Goal: Information Seeking & Learning: Learn about a topic

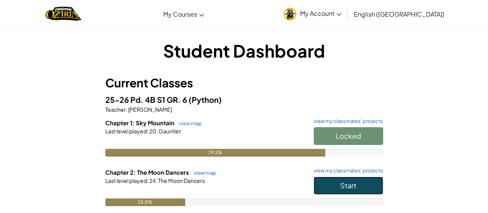
click at [331, 185] on button "Start" at bounding box center [348, 185] width 69 height 18
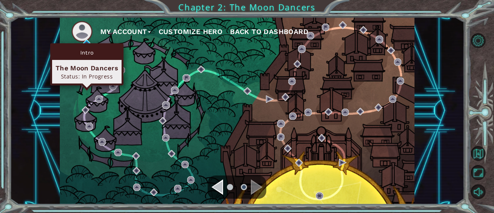
click at [86, 43] on div "Intro The Moon Dancers Status: In Progress" at bounding box center [86, 64] width 73 height 42
click at [86, 44] on div "Intro The Moon Dancers Status: In Progress" at bounding box center [86, 64] width 73 height 42
click at [86, 42] on img at bounding box center [86, 42] width 7 height 7
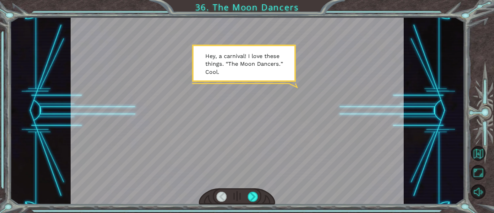
click at [245, 192] on div at bounding box center [237, 196] width 76 height 17
click at [250, 196] on div at bounding box center [253, 196] width 10 height 10
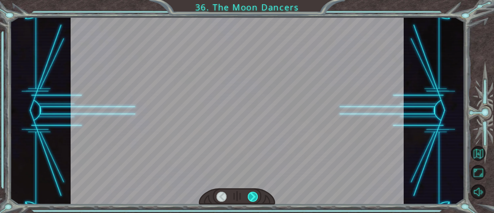
click at [250, 196] on div at bounding box center [253, 196] width 10 height 10
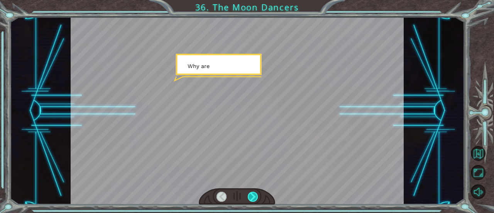
click at [250, 196] on div at bounding box center [253, 196] width 10 height 10
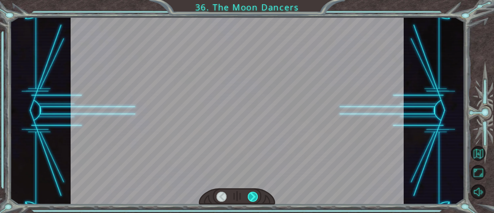
click at [250, 196] on div at bounding box center [253, 196] width 10 height 10
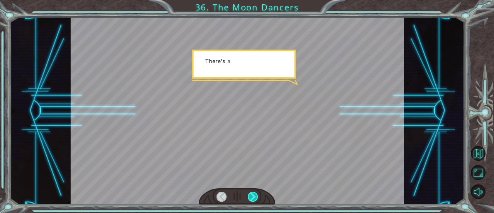
click at [250, 196] on div at bounding box center [253, 196] width 10 height 10
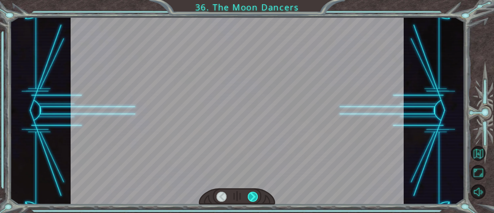
click at [250, 196] on div at bounding box center [253, 196] width 10 height 10
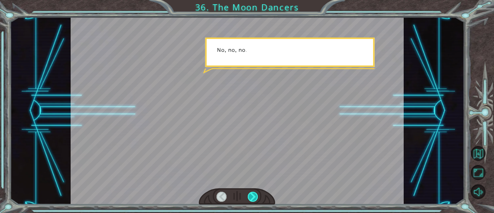
click at [250, 196] on div at bounding box center [253, 196] width 10 height 10
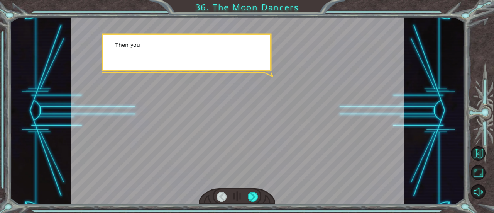
click at [247, 199] on div at bounding box center [237, 196] width 76 height 17
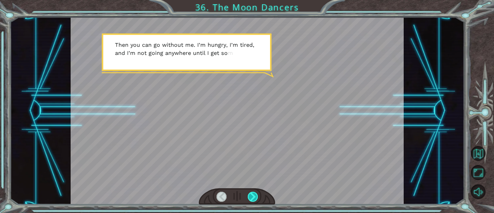
click at [252, 198] on div at bounding box center [253, 196] width 10 height 10
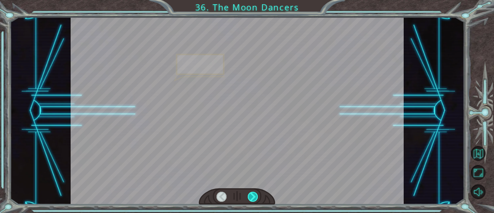
click at [252, 198] on div at bounding box center [253, 196] width 10 height 10
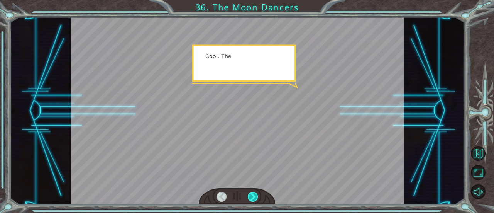
click at [252, 198] on div at bounding box center [253, 196] width 10 height 10
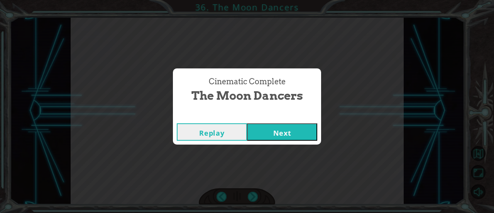
click at [272, 130] on button "Next" at bounding box center [282, 131] width 70 height 17
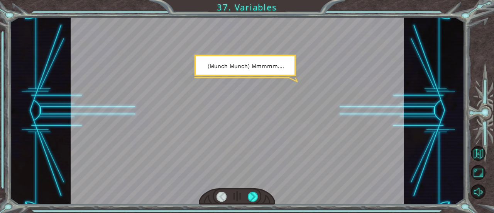
click at [0, 58] on div "Temporary Text ( M u n c h M u n c h ) M m m m m . . . . H a p p y ? M u h - h …" at bounding box center [247, 106] width 494 height 213
click at [250, 194] on div at bounding box center [253, 196] width 10 height 10
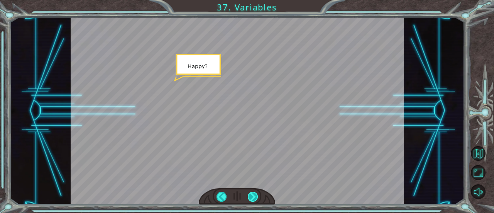
click at [250, 194] on div at bounding box center [253, 196] width 10 height 10
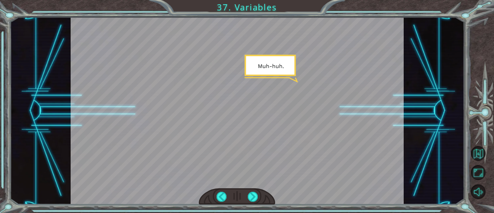
click at [247, 198] on div at bounding box center [237, 196] width 76 height 17
click at [246, 198] on div at bounding box center [237, 196] width 76 height 17
click at [248, 196] on div at bounding box center [253, 196] width 10 height 10
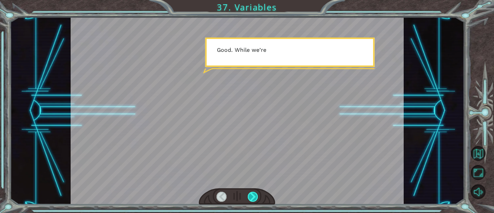
click at [248, 196] on div at bounding box center [253, 196] width 10 height 10
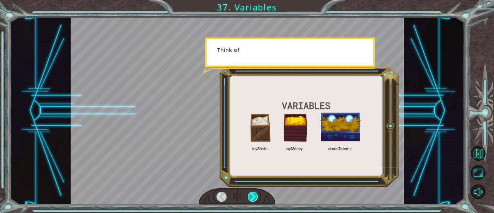
click at [248, 196] on div at bounding box center [253, 196] width 10 height 10
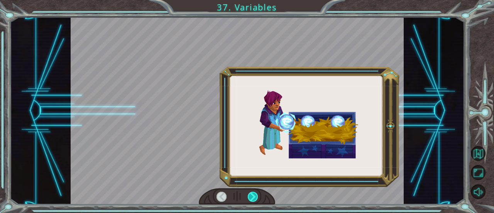
click at [248, 196] on div at bounding box center [253, 196] width 10 height 10
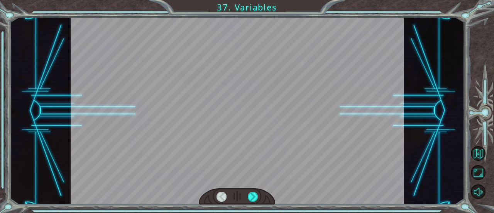
click at [247, 195] on div at bounding box center [237, 196] width 76 height 17
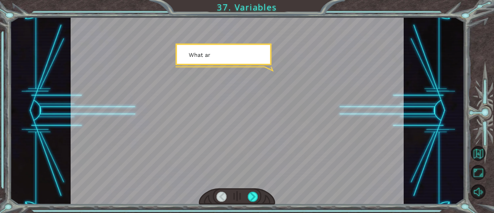
click at [247, 195] on div at bounding box center [237, 196] width 76 height 17
click at [248, 196] on div at bounding box center [253, 196] width 10 height 10
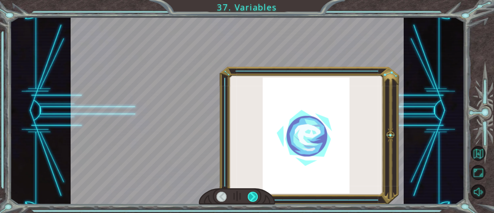
click at [248, 196] on div at bounding box center [253, 196] width 10 height 10
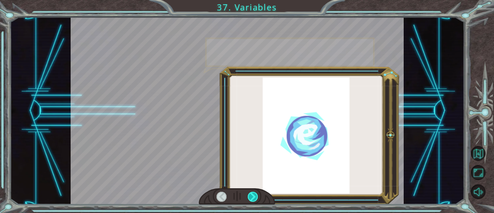
click at [248, 196] on div at bounding box center [253, 196] width 10 height 10
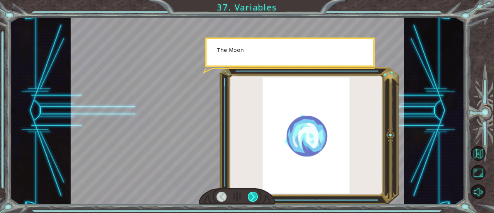
click at [248, 196] on div at bounding box center [253, 196] width 10 height 10
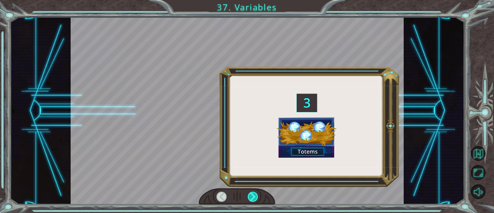
click at [248, 196] on div at bounding box center [253, 196] width 10 height 10
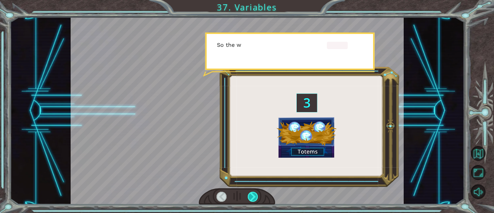
click at [248, 196] on div at bounding box center [253, 196] width 10 height 10
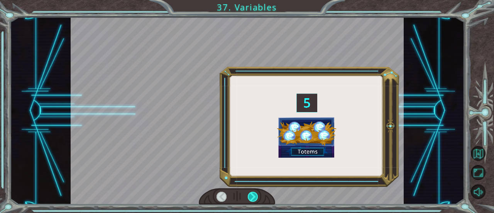
click at [248, 196] on div at bounding box center [253, 196] width 10 height 10
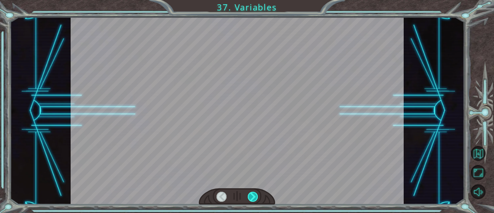
click at [248, 196] on div at bounding box center [253, 196] width 10 height 10
drag, startPoint x: 248, startPoint y: 196, endPoint x: 254, endPoint y: 195, distance: 6.2
click at [254, 195] on div at bounding box center [253, 196] width 10 height 10
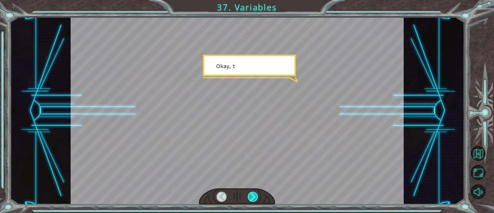
click at [256, 195] on div at bounding box center [253, 196] width 10 height 10
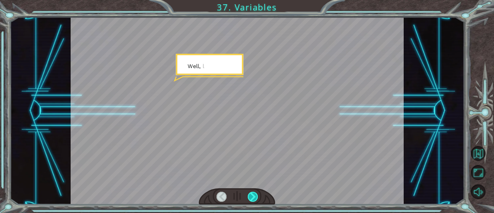
click at [256, 195] on div at bounding box center [253, 196] width 10 height 10
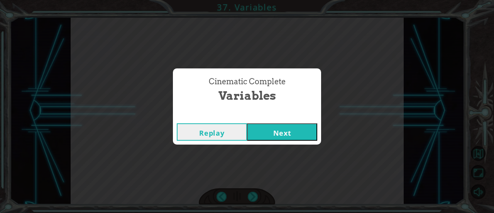
click at [252, 198] on div "Cinematic Complete Variables Replay Next" at bounding box center [247, 106] width 494 height 213
click at [261, 130] on button "Next" at bounding box center [282, 131] width 70 height 17
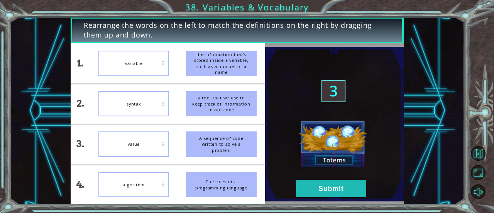
click at [221, 73] on div "the information that’s stored inside a variable, such as a number or a name" at bounding box center [221, 63] width 71 height 25
click at [117, 107] on div "syntax" at bounding box center [133, 103] width 71 height 25
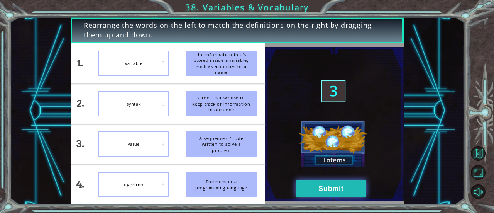
click at [308, 185] on button "Submit" at bounding box center [331, 187] width 70 height 17
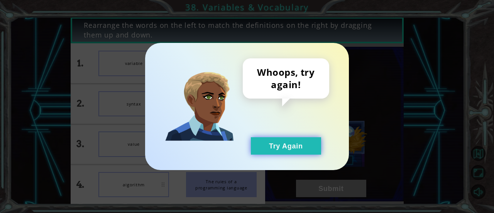
click at [277, 149] on button "Try Again" at bounding box center [286, 145] width 70 height 17
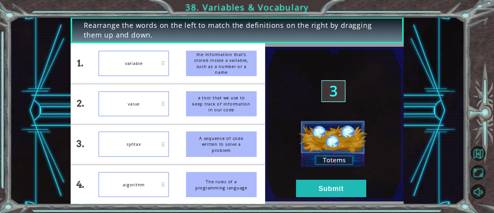
click at [302, 176] on img at bounding box center [334, 124] width 139 height 154
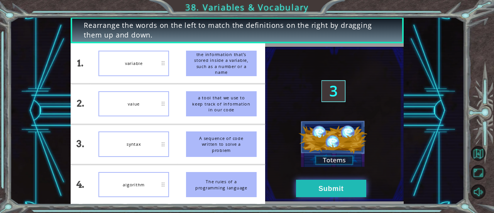
click at [303, 183] on button "Submit" at bounding box center [331, 187] width 70 height 17
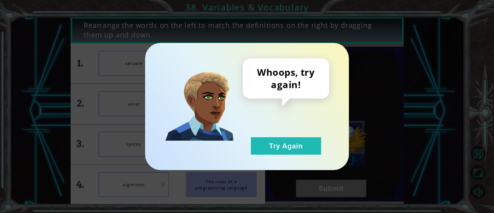
click at [250, 141] on div "Whoops, try again! Try Again" at bounding box center [286, 106] width 86 height 96
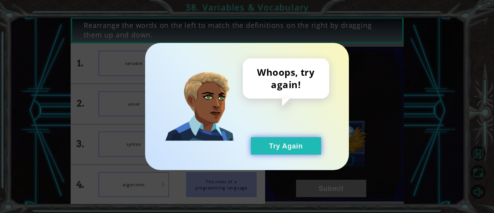
click at [265, 143] on button "Try Again" at bounding box center [286, 145] width 70 height 17
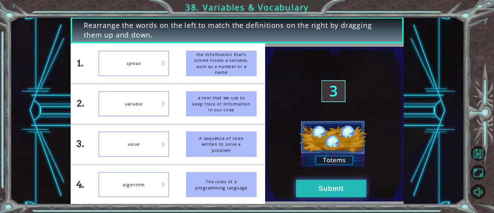
click at [328, 190] on button "Submit" at bounding box center [331, 187] width 70 height 17
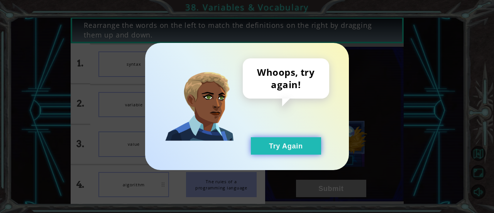
click at [269, 152] on button "Try Again" at bounding box center [286, 145] width 70 height 17
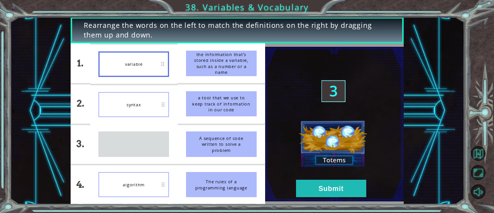
click at [152, 131] on div "value" at bounding box center [133, 143] width 71 height 25
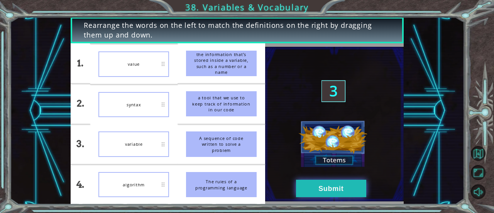
click at [312, 179] on button "Submit" at bounding box center [331, 187] width 70 height 17
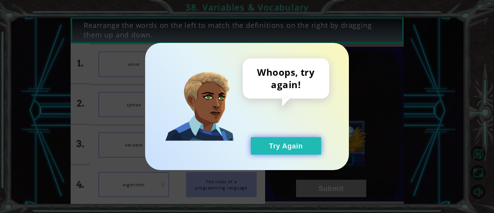
click at [276, 143] on button "Try Again" at bounding box center [286, 145] width 70 height 17
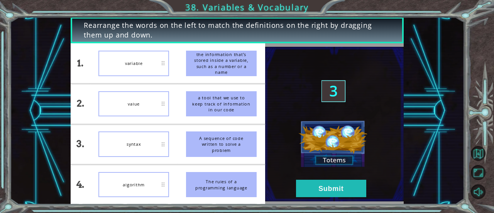
drag, startPoint x: 141, startPoint y: 182, endPoint x: 117, endPoint y: 168, distance: 28.0
click at [117, 168] on li "algorithm" at bounding box center [134, 184] width 88 height 40
click at [124, 148] on div "syntax" at bounding box center [133, 143] width 71 height 25
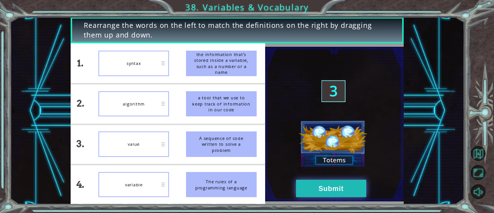
click at [305, 184] on button "Submit" at bounding box center [331, 187] width 70 height 17
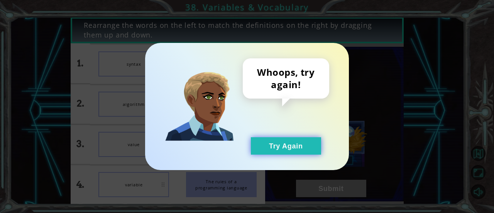
click at [276, 139] on button "Try Again" at bounding box center [286, 145] width 70 height 17
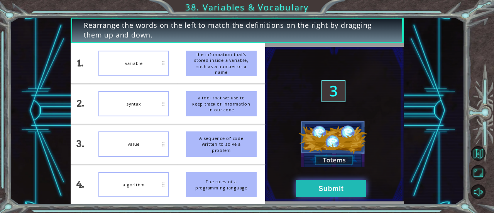
click at [320, 185] on button "Submit" at bounding box center [331, 187] width 70 height 17
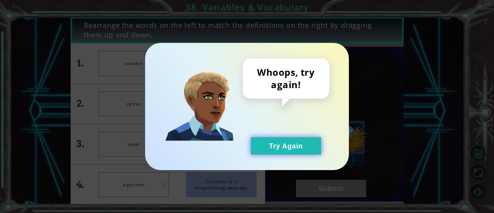
click at [277, 139] on button "Try Again" at bounding box center [286, 145] width 70 height 17
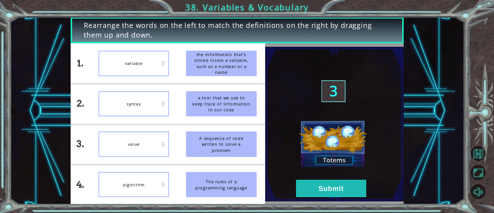
drag, startPoint x: 118, startPoint y: 135, endPoint x: 127, endPoint y: 92, distance: 44.2
drag, startPoint x: 127, startPoint y: 92, endPoint x: 101, endPoint y: 147, distance: 60.9
click at [101, 147] on div "value" at bounding box center [133, 143] width 71 height 25
click at [120, 193] on div "variable" at bounding box center [133, 184] width 71 height 25
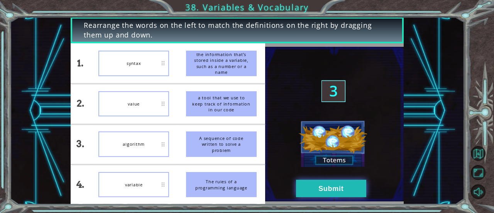
click at [301, 191] on button "Submit" at bounding box center [331, 187] width 70 height 17
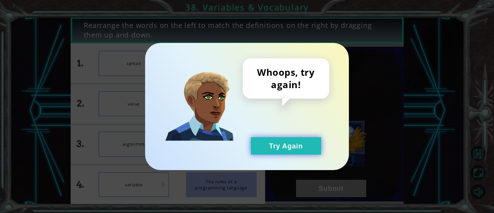
click at [286, 146] on button "Try Again" at bounding box center [286, 145] width 70 height 17
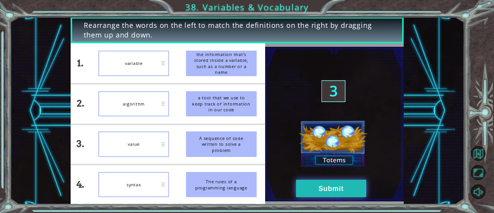
click at [324, 189] on button "Submit" at bounding box center [331, 187] width 70 height 17
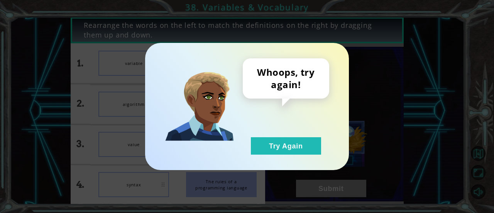
click at [323, 188] on div "Whoops, try again! Try Again" at bounding box center [247, 106] width 494 height 213
click at [267, 130] on div "Whoops, try again! Try Again" at bounding box center [286, 106] width 86 height 96
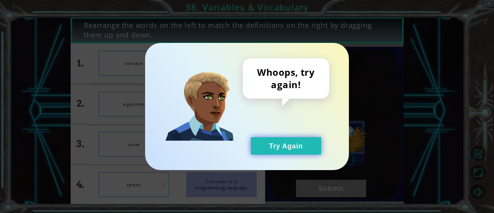
click at [265, 147] on button "Try Again" at bounding box center [286, 145] width 70 height 17
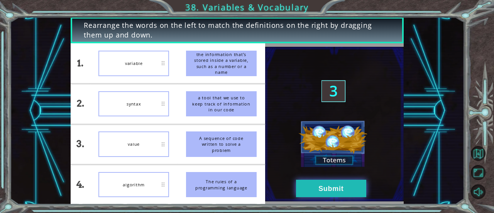
click at [307, 189] on button "Submit" at bounding box center [331, 187] width 70 height 17
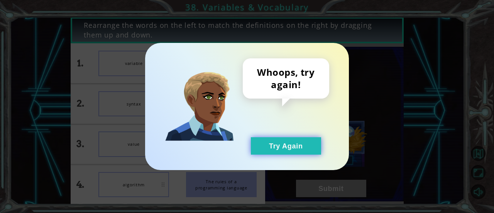
click at [290, 148] on button "Try Again" at bounding box center [286, 145] width 70 height 17
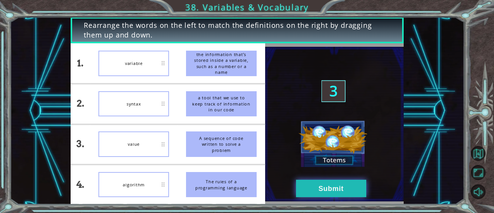
click at [307, 184] on button "Submit" at bounding box center [331, 187] width 70 height 17
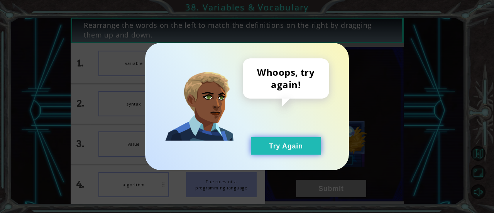
click at [281, 145] on button "Try Again" at bounding box center [286, 145] width 70 height 17
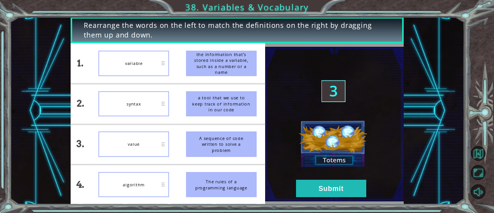
drag, startPoint x: 234, startPoint y: 56, endPoint x: 234, endPoint y: 103, distance: 47.5
click at [234, 103] on ul "the information that’s stored inside a variable, such as a number or a name a t…" at bounding box center [222, 123] width 88 height 161
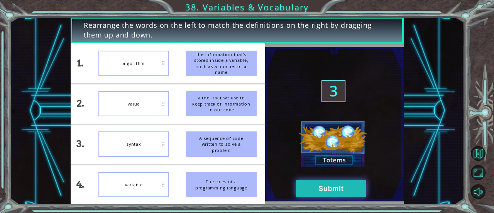
click at [310, 187] on button "Submit" at bounding box center [331, 187] width 70 height 17
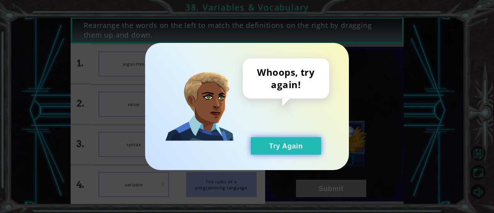
click at [270, 143] on button "Try Again" at bounding box center [286, 145] width 70 height 17
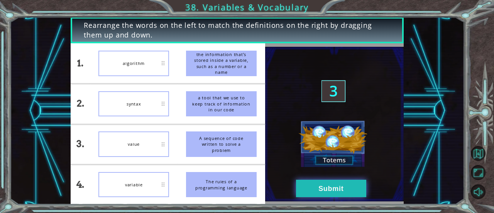
click at [303, 190] on button "Submit" at bounding box center [331, 187] width 70 height 17
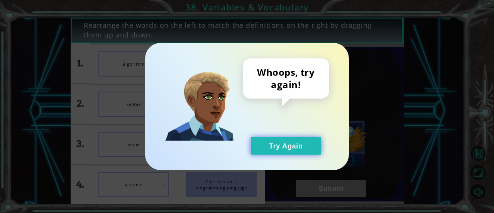
click at [293, 147] on button "Try Again" at bounding box center [286, 145] width 70 height 17
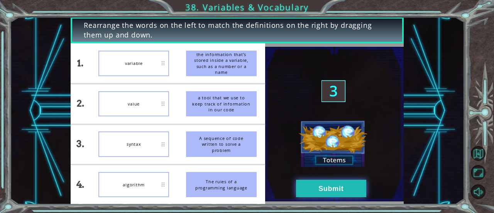
click at [302, 189] on button "Submit" at bounding box center [331, 187] width 70 height 17
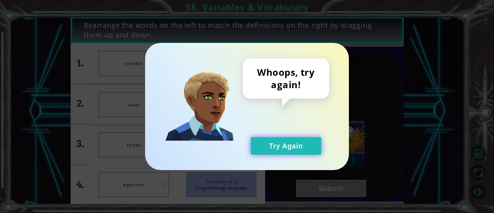
click at [273, 149] on button "Try Again" at bounding box center [286, 145] width 70 height 17
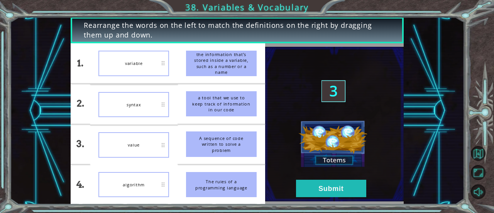
click at [133, 113] on div "syntax" at bounding box center [133, 104] width 71 height 25
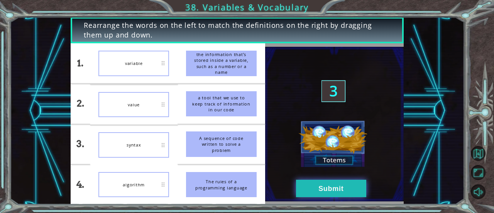
click at [315, 183] on button "Submit" at bounding box center [331, 187] width 70 height 17
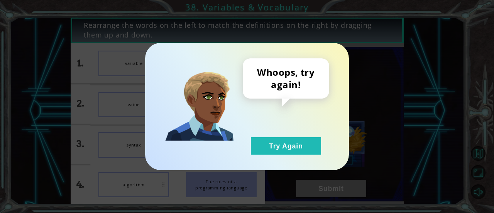
click at [276, 154] on div "Whoops, try again! Try Again" at bounding box center [247, 106] width 204 height 127
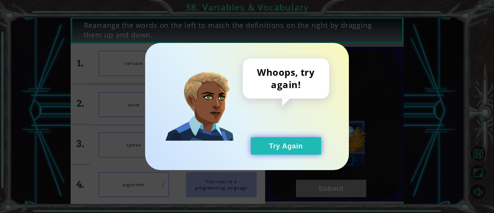
click at [274, 149] on button "Try Again" at bounding box center [286, 145] width 70 height 17
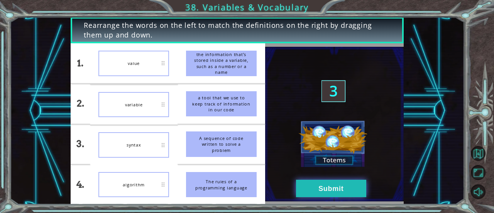
click at [321, 186] on button "Submit" at bounding box center [331, 187] width 70 height 17
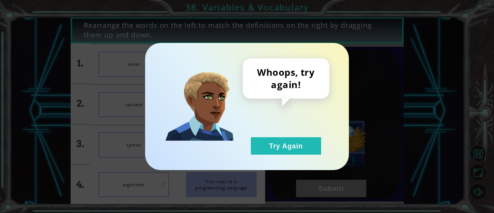
click at [270, 156] on div "Whoops, try again! Try Again" at bounding box center [247, 106] width 204 height 127
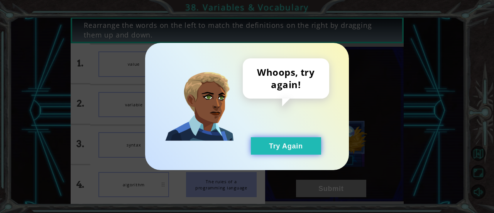
click at [274, 150] on button "Try Again" at bounding box center [286, 145] width 70 height 17
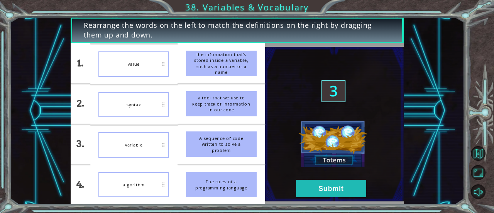
click at [117, 131] on li "variable" at bounding box center [134, 145] width 88 height 40
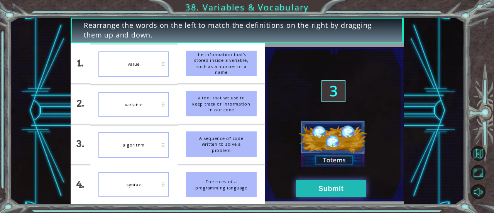
click at [313, 186] on button "Submit" at bounding box center [331, 187] width 70 height 17
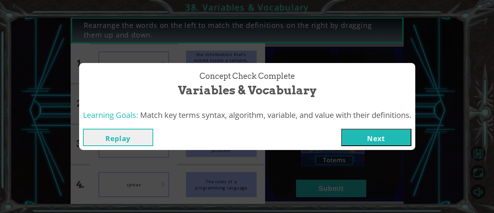
click at [367, 141] on button "Next" at bounding box center [376, 136] width 70 height 17
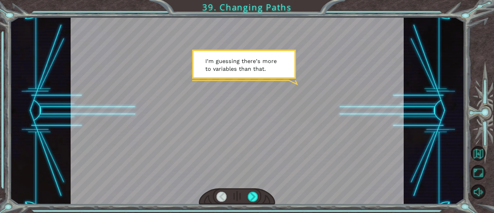
click at [246, 196] on div at bounding box center [237, 196] width 76 height 17
click at [247, 196] on div at bounding box center [237, 196] width 76 height 17
click at [252, 195] on div at bounding box center [253, 196] width 10 height 10
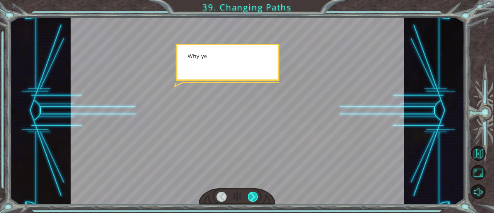
click at [252, 195] on div at bounding box center [253, 196] width 10 height 10
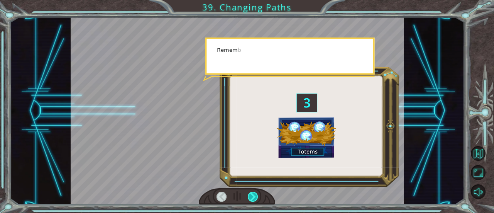
click at [252, 195] on div at bounding box center [253, 196] width 10 height 10
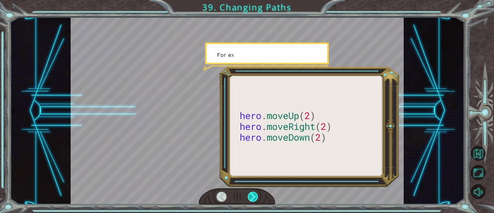
click at [252, 195] on div at bounding box center [253, 196] width 10 height 10
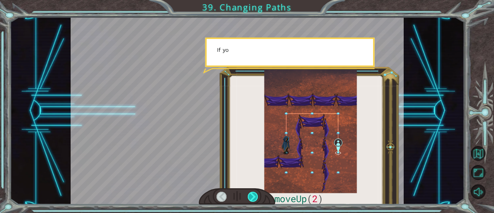
click at [252, 195] on div at bounding box center [253, 196] width 10 height 10
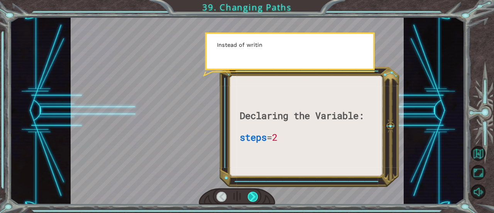
click at [252, 195] on div at bounding box center [253, 196] width 10 height 10
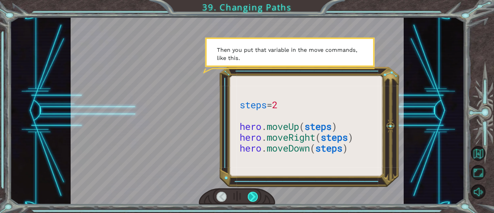
click at [252, 195] on div at bounding box center [253, 196] width 10 height 10
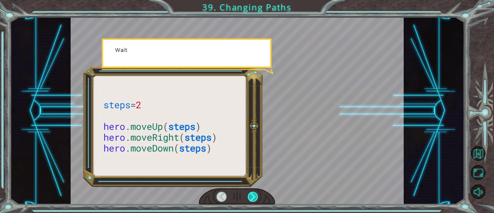
click at [252, 195] on div at bounding box center [253, 196] width 10 height 10
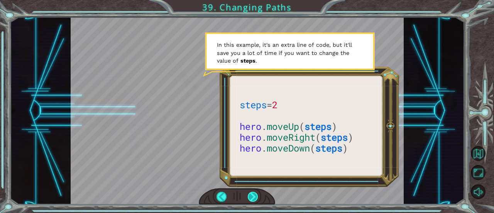
click at [253, 199] on div at bounding box center [253, 196] width 10 height 10
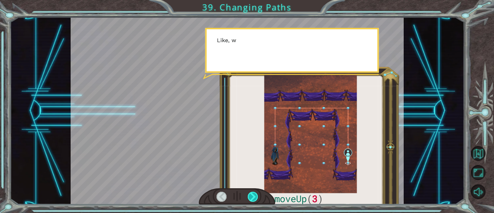
click at [253, 199] on div at bounding box center [253, 196] width 10 height 10
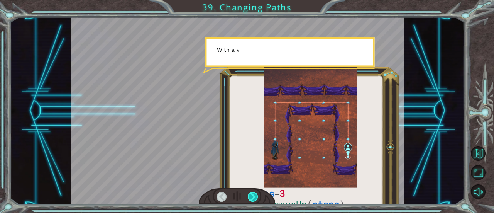
click at [253, 199] on div at bounding box center [253, 196] width 10 height 10
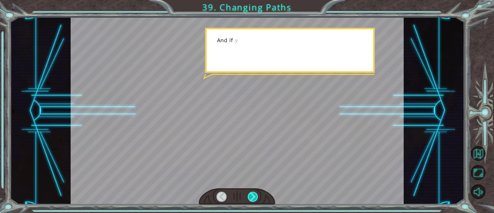
click at [253, 199] on div at bounding box center [253, 196] width 10 height 10
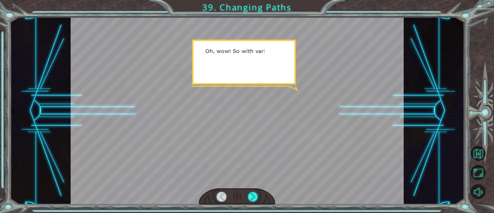
click at [247, 201] on div at bounding box center [237, 196] width 76 height 17
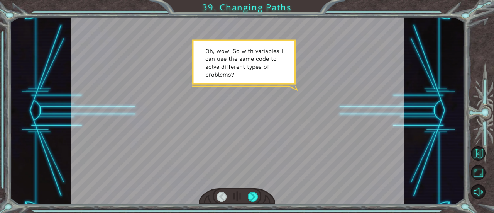
click at [246, 201] on div at bounding box center [237, 196] width 76 height 17
click at [247, 201] on div at bounding box center [237, 196] width 76 height 17
click at [254, 196] on div at bounding box center [253, 196] width 10 height 10
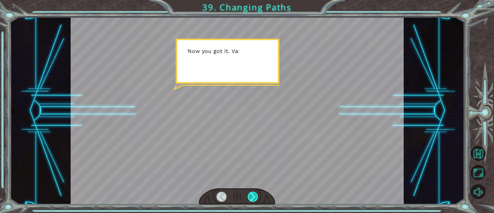
click at [252, 197] on div at bounding box center [253, 196] width 10 height 10
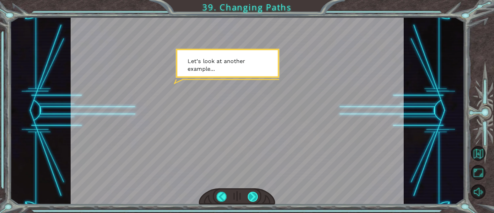
click at [0, 145] on div "steps = 3 hero . moveUp ( steps ) hero . moveRight ( steps ) hero . moveDown ( …" at bounding box center [247, 106] width 494 height 213
click at [250, 196] on div at bounding box center [253, 196] width 10 height 10
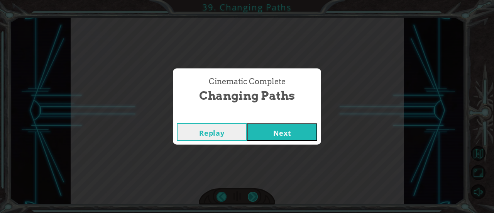
click at [250, 196] on div "Cinematic Complete Changing Paths Replay Next" at bounding box center [247, 106] width 494 height 213
click at [268, 137] on button "Next" at bounding box center [282, 131] width 70 height 17
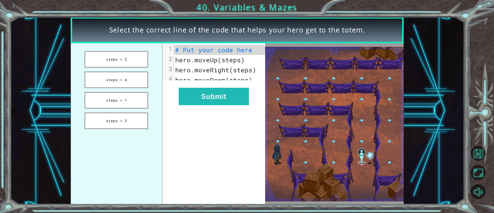
click at [268, 137] on img at bounding box center [334, 124] width 139 height 154
click at [270, 119] on img at bounding box center [334, 124] width 139 height 154
drag, startPoint x: 179, startPoint y: 53, endPoint x: 165, endPoint y: 72, distance: 24.2
click at [174, 72] on div "1 # Put your code here 2 hero.moveUp(steps) 3 hero.moveRight(steps) 4 hero.move…" at bounding box center [222, 65] width 97 height 40
drag, startPoint x: 111, startPoint y: 123, endPoint x: 171, endPoint y: 99, distance: 64.6
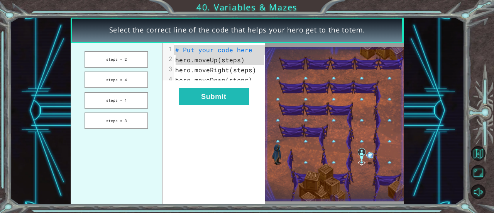
click at [171, 99] on div "steps = 2 steps = 4 steps = 1 steps = 3 x 1 # Put your code here 2 hero.moveUp(…" at bounding box center [168, 123] width 194 height 161
drag, startPoint x: 124, startPoint y: 118, endPoint x: 176, endPoint y: 57, distance: 80.5
click at [176, 57] on div "steps = 2 steps = 4 steps = 1 steps = 3 x 1 # Put your code here 2 hero.moveUp(…" at bounding box center [168, 123] width 194 height 161
click at [111, 122] on button "steps = 3" at bounding box center [117, 120] width 64 height 17
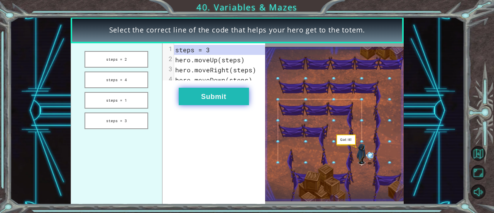
click at [188, 96] on button "Submit" at bounding box center [214, 96] width 70 height 17
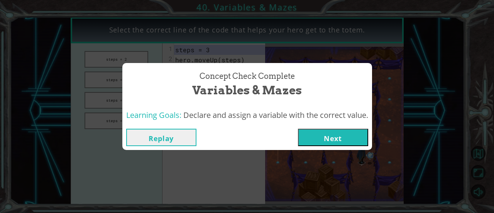
click at [319, 141] on button "Next" at bounding box center [333, 136] width 70 height 17
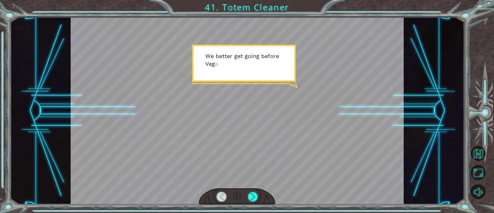
click at [309, 151] on div at bounding box center [237, 110] width 333 height 187
click at [249, 198] on div at bounding box center [253, 196] width 10 height 10
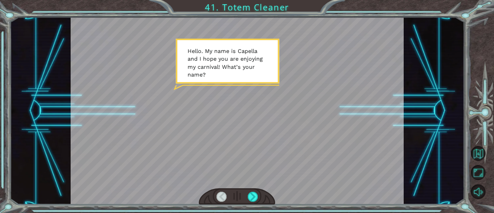
click at [254, 190] on div at bounding box center [237, 196] width 76 height 17
click at [253, 199] on div at bounding box center [253, 196] width 10 height 10
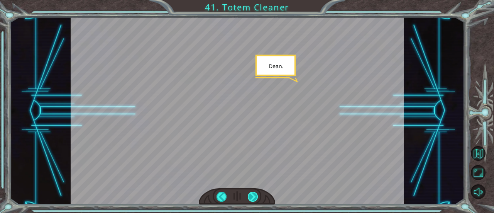
click at [253, 199] on div at bounding box center [253, 196] width 10 height 10
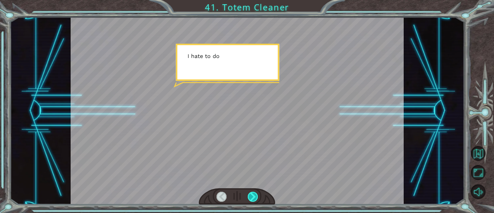
click at [252, 200] on div at bounding box center [253, 196] width 10 height 10
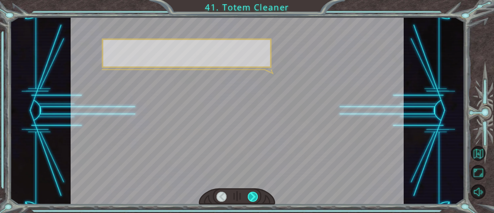
click at [252, 200] on div at bounding box center [253, 196] width 10 height 10
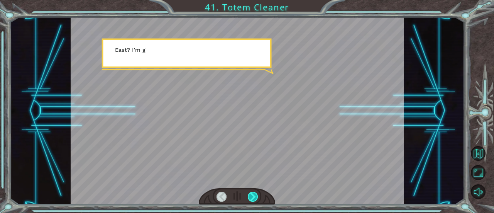
click at [252, 200] on div at bounding box center [253, 196] width 10 height 10
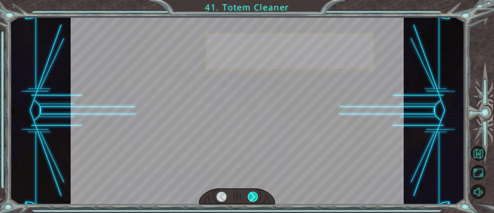
click at [252, 200] on div at bounding box center [253, 196] width 10 height 10
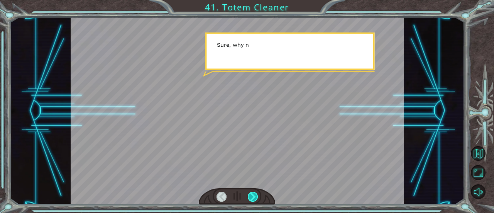
click at [252, 200] on div at bounding box center [253, 196] width 10 height 10
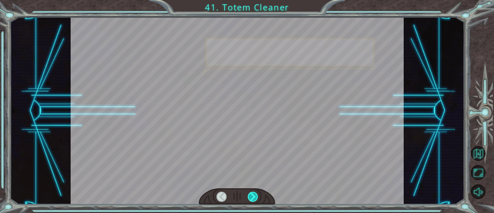
click at [252, 200] on div at bounding box center [253, 196] width 10 height 10
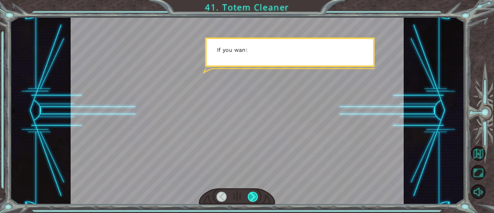
click at [252, 200] on div at bounding box center [253, 196] width 10 height 10
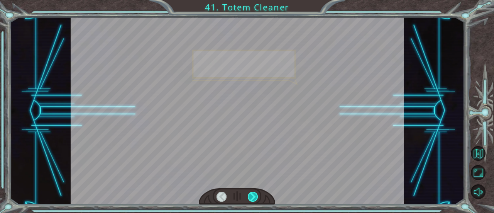
click at [252, 200] on div at bounding box center [253, 196] width 10 height 10
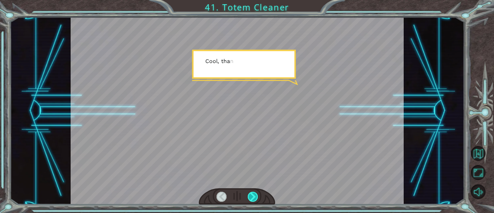
click at [252, 200] on div at bounding box center [253, 196] width 10 height 10
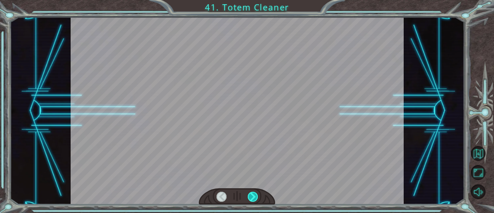
click at [252, 200] on div at bounding box center [253, 196] width 10 height 10
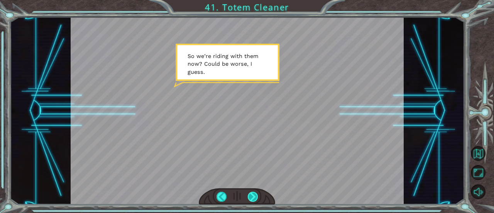
click at [252, 200] on div at bounding box center [253, 196] width 10 height 10
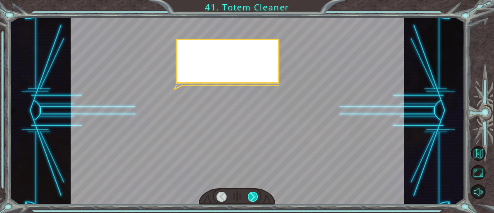
click at [252, 200] on div at bounding box center [253, 196] width 10 height 10
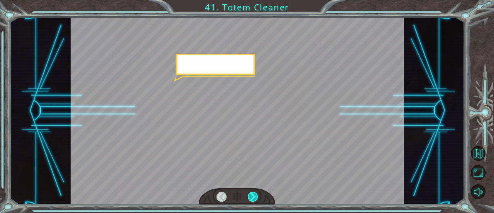
click at [252, 200] on div at bounding box center [253, 196] width 10 height 10
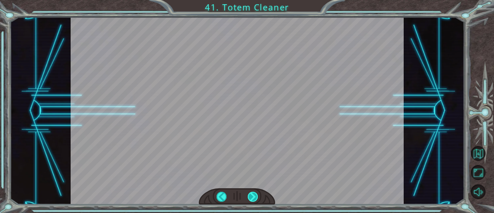
click at [252, 0] on div "Temporary Text W e b e t t e r g e t g o i n g b e f o r e V e g a h a s a h e …" at bounding box center [247, 0] width 494 height 0
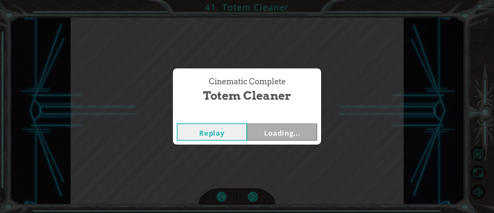
click at [252, 200] on div "Cinematic Complete Totem Cleaner Replay Loading..." at bounding box center [247, 106] width 494 height 213
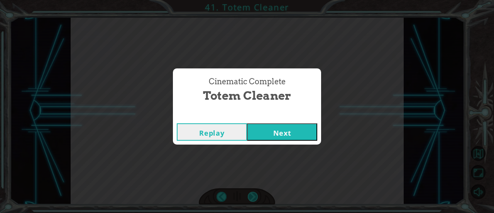
click at [252, 200] on div "Cinematic Complete Totem Cleaner Replay Next" at bounding box center [247, 106] width 494 height 213
click at [269, 130] on button "Next" at bounding box center [282, 131] width 70 height 17
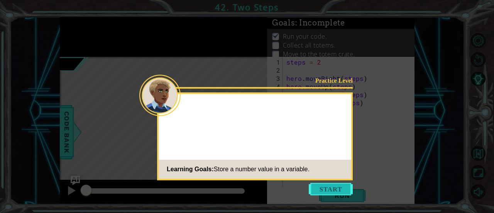
click at [336, 191] on button "Start" at bounding box center [331, 189] width 44 height 12
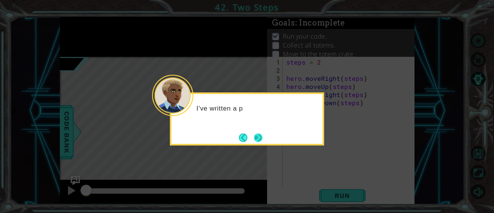
click at [257, 139] on button "Next" at bounding box center [258, 137] width 10 height 10
